Goal: Task Accomplishment & Management: Manage account settings

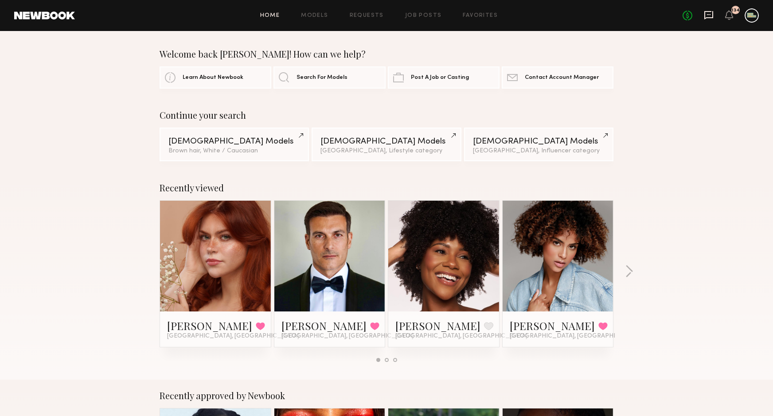
click at [561, 17] on icon at bounding box center [709, 15] width 10 height 10
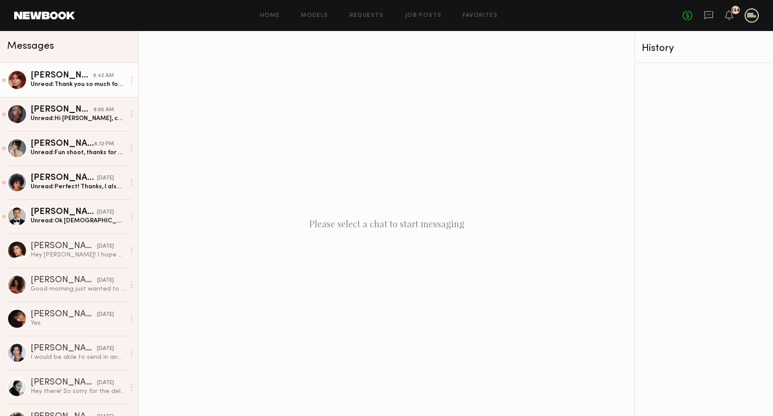
click at [72, 77] on div "[PERSON_NAME]" at bounding box center [62, 75] width 62 height 9
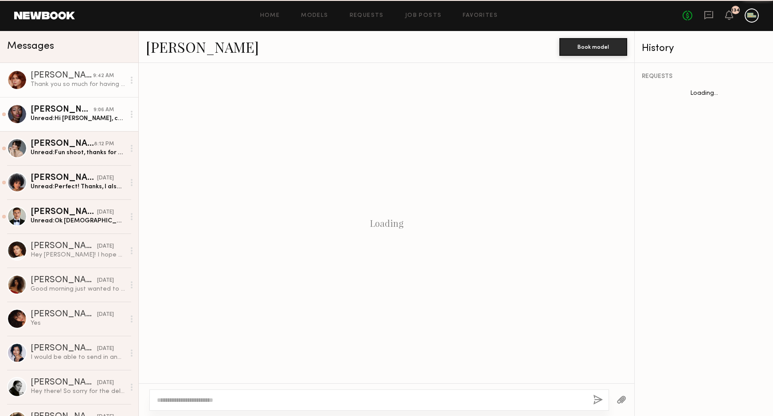
scroll to position [814, 0]
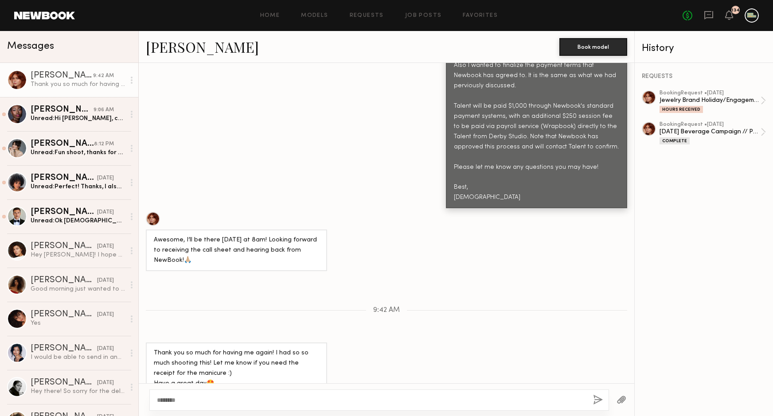
click at [215, 383] on div "Loading Hey [PERSON_NAME], client loved you! can you please email me over your …" at bounding box center [386, 223] width 495 height 320
click at [198, 396] on textarea "********" at bounding box center [371, 400] width 429 height 9
type textarea "******"
click at [43, 105] on div "[PERSON_NAME]" at bounding box center [62, 109] width 63 height 9
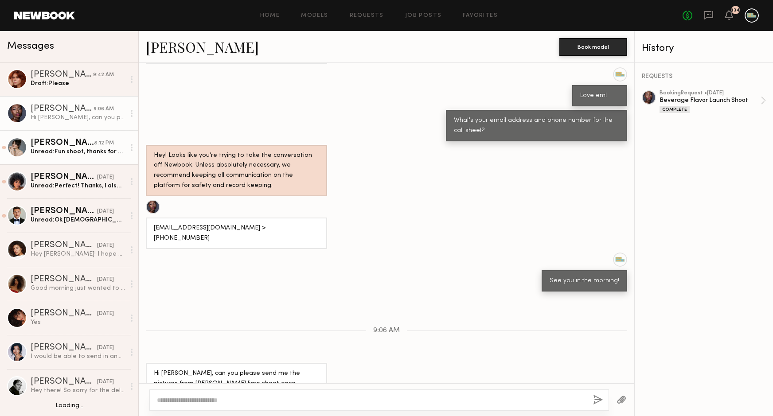
click at [41, 149] on div "Unread: Fun shoot, thanks for having me!" at bounding box center [78, 152] width 94 height 8
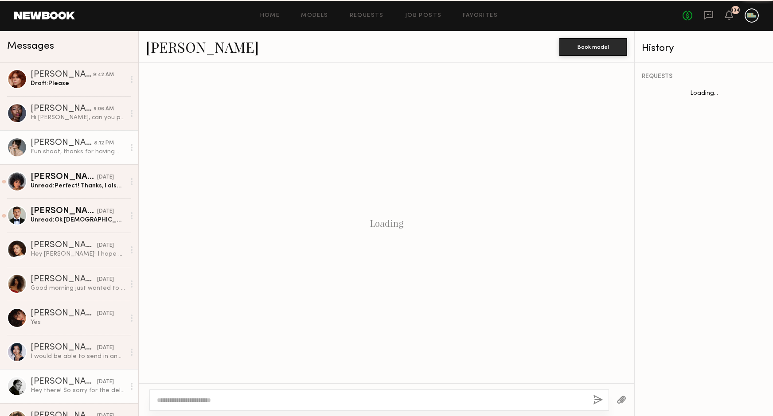
scroll to position [868, 0]
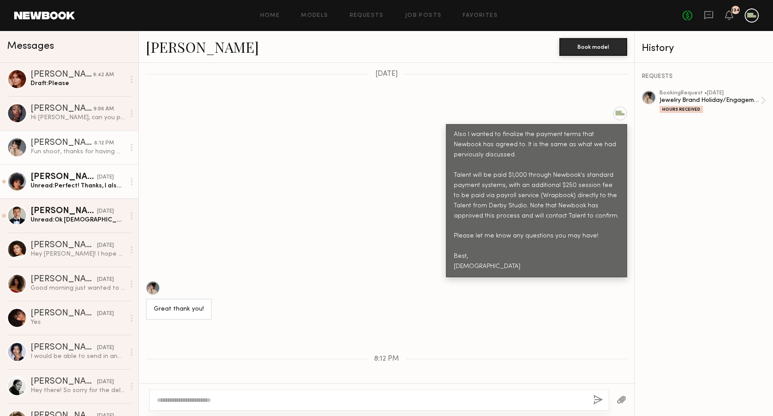
click at [66, 183] on div "Unread: Perfect! Thanks, I also got my nails done for the shoot and it was $75.…" at bounding box center [78, 186] width 94 height 8
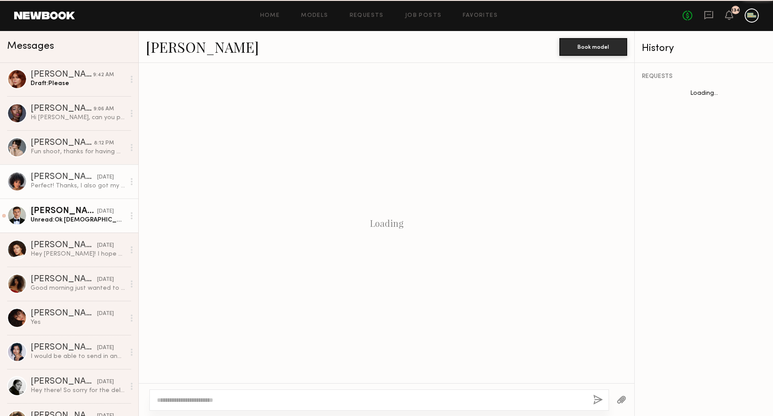
scroll to position [793, 0]
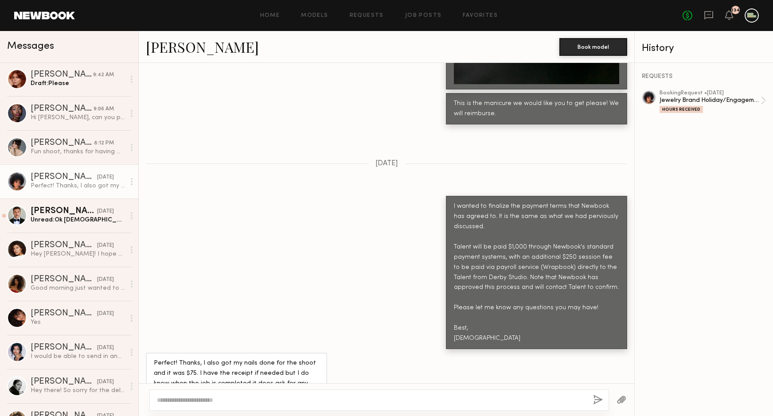
click at [205, 397] on textarea at bounding box center [371, 400] width 429 height 9
type textarea "**********"
click at [561, 399] on button "button" at bounding box center [598, 400] width 10 height 11
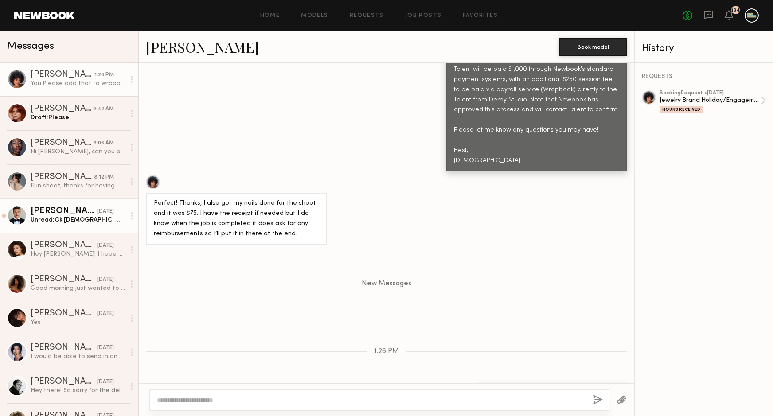
click at [72, 222] on div "Unread: [PERSON_NAME][DEMOGRAPHIC_DATA] Thank you" at bounding box center [78, 220] width 94 height 8
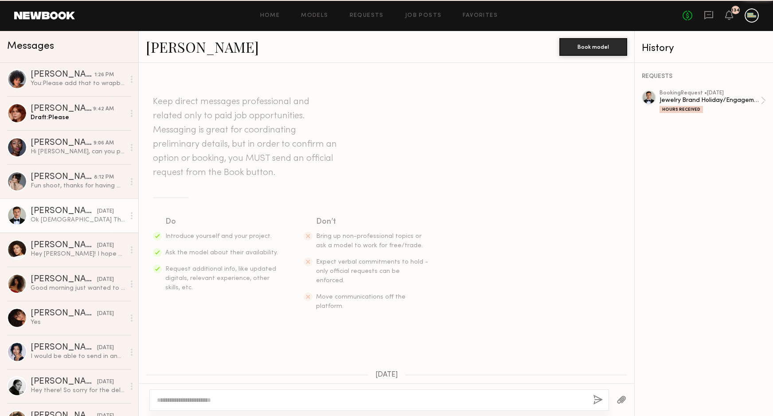
scroll to position [686, 0]
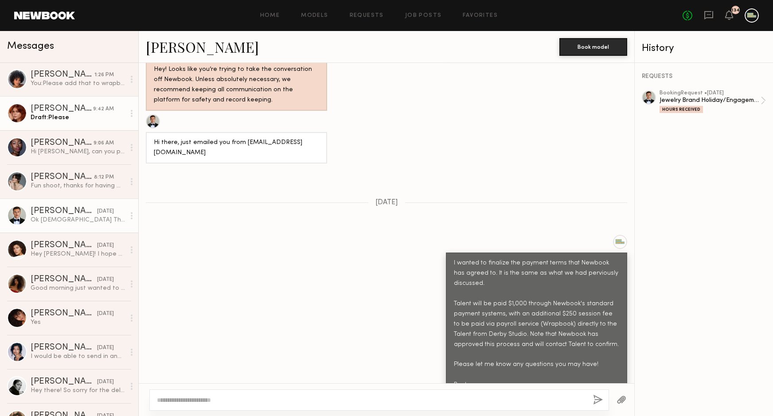
click at [70, 107] on div "[PERSON_NAME]" at bounding box center [62, 109] width 62 height 9
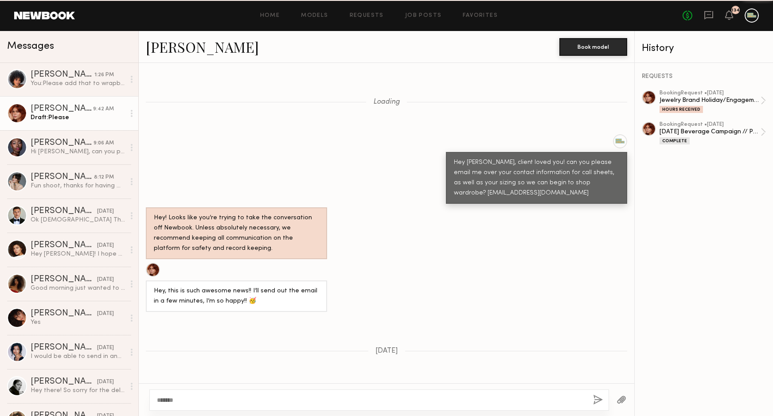
scroll to position [814, 0]
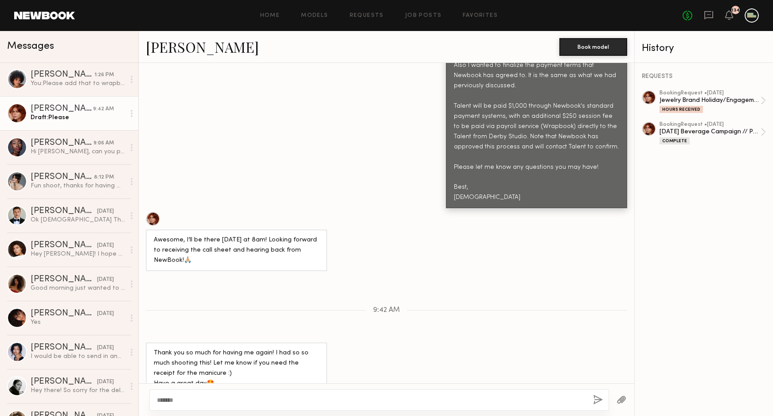
click at [191, 397] on textarea "******" at bounding box center [371, 400] width 429 height 9
type textarea "**********"
click at [561, 403] on button "button" at bounding box center [598, 400] width 10 height 11
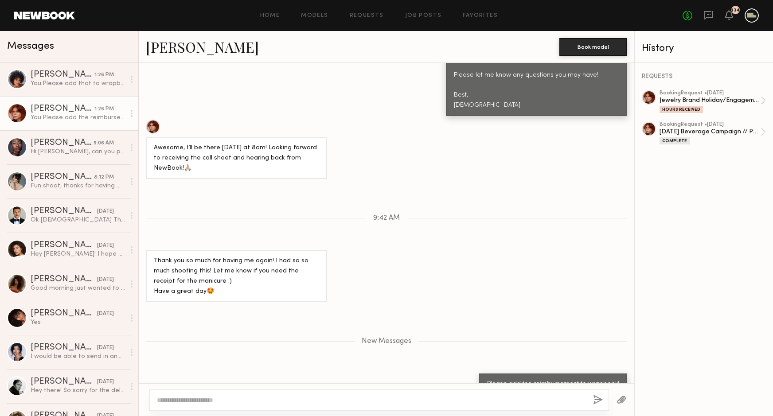
scroll to position [905, 0]
click at [561, 17] on div at bounding box center [751, 15] width 14 height 14
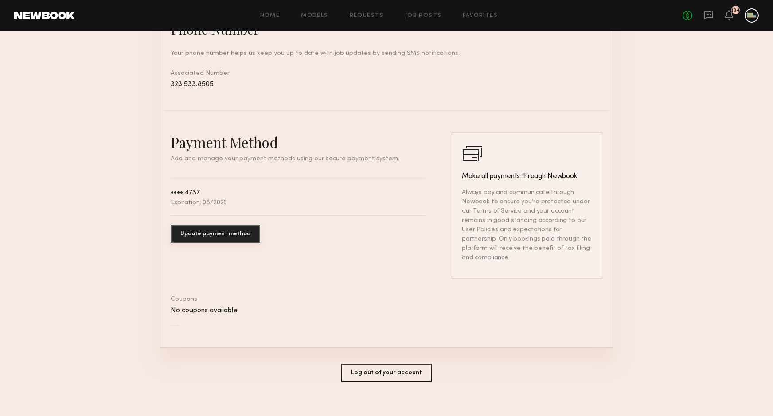
scroll to position [404, 0]
click at [206, 233] on button "Update payment method" at bounding box center [215, 233] width 89 height 18
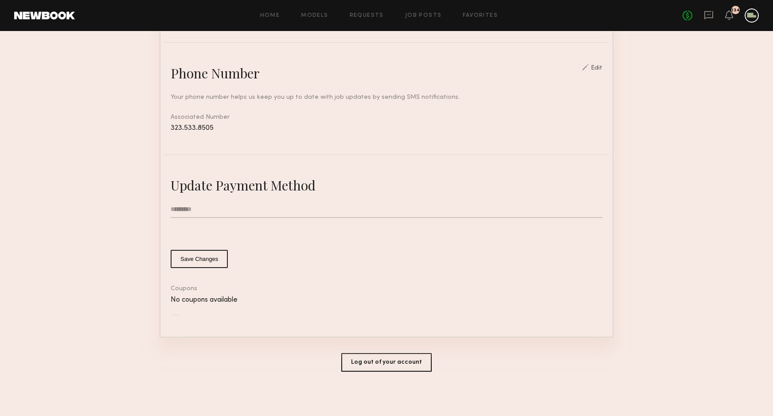
click at [183, 209] on input "text" at bounding box center [387, 209] width 432 height 17
type input "**********"
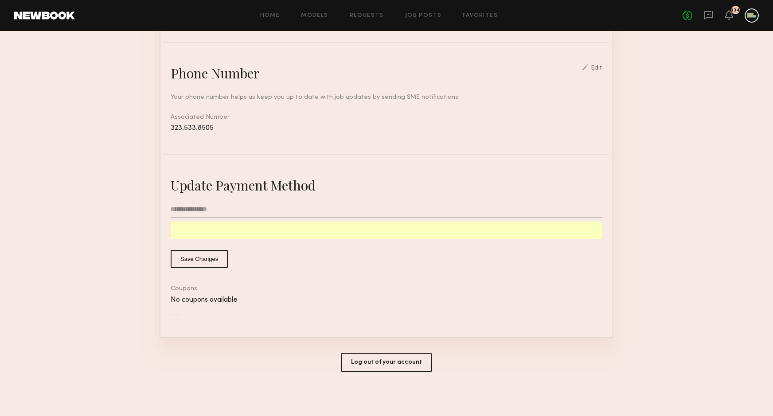
click at [190, 261] on button "Save Changes" at bounding box center [199, 259] width 57 height 18
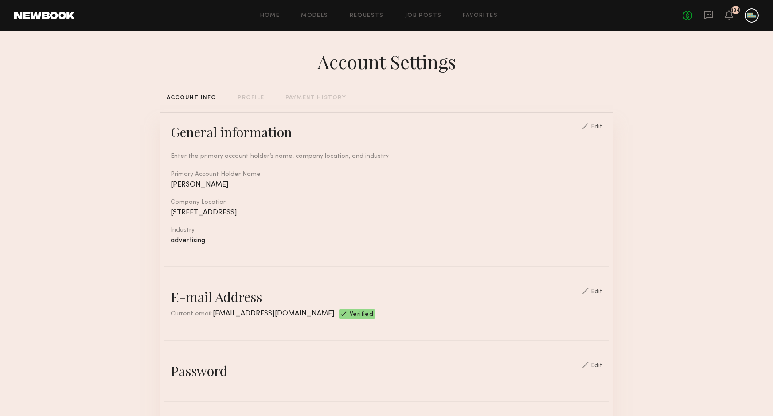
scroll to position [0, 0]
click at [561, 290] on div "Edit" at bounding box center [597, 292] width 12 height 6
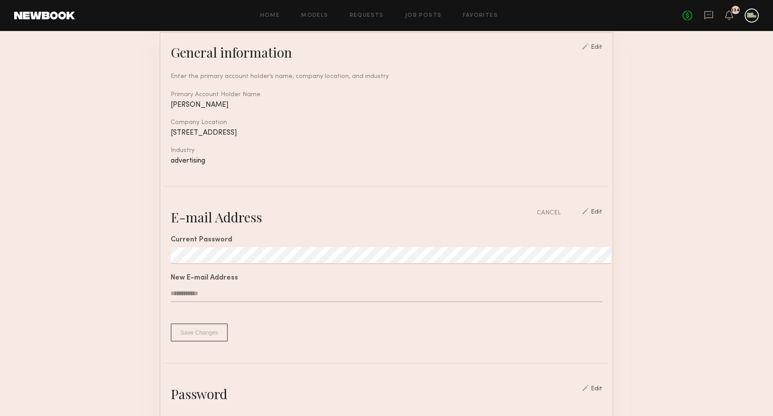
scroll to position [82, 0]
click at [543, 212] on div "CANCEL" at bounding box center [549, 210] width 24 height 9
